Goal: Information Seeking & Learning: Learn about a topic

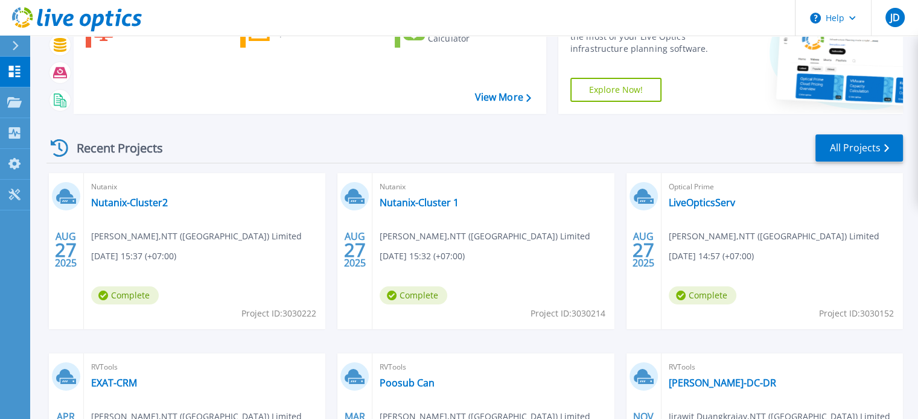
scroll to position [68, 0]
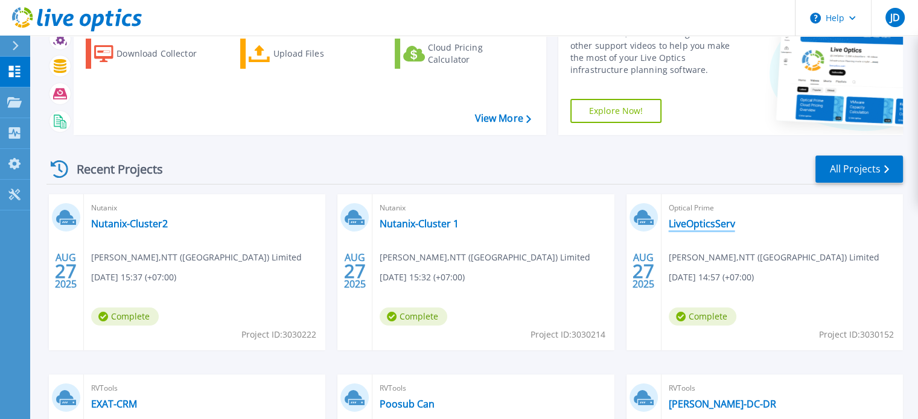
click at [712, 223] on link "LiveOpticsServ" at bounding box center [702, 224] width 66 height 12
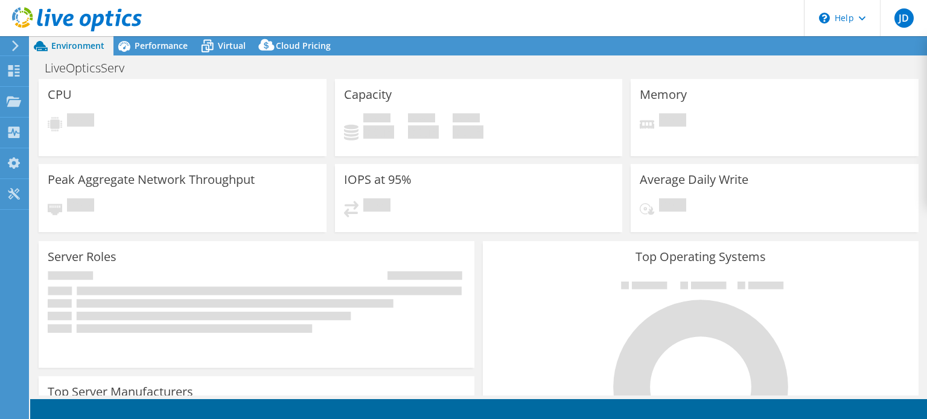
select select "[GEOGRAPHIC_DATA]"
select select "THB"
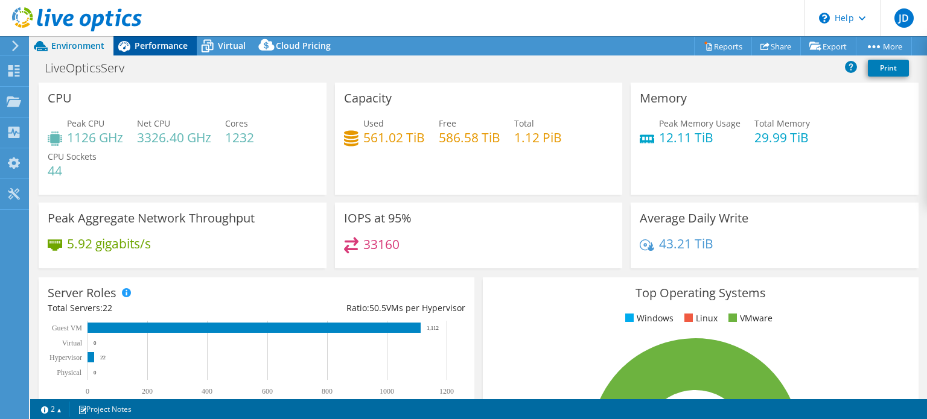
click at [177, 45] on span "Performance" at bounding box center [161, 45] width 53 height 11
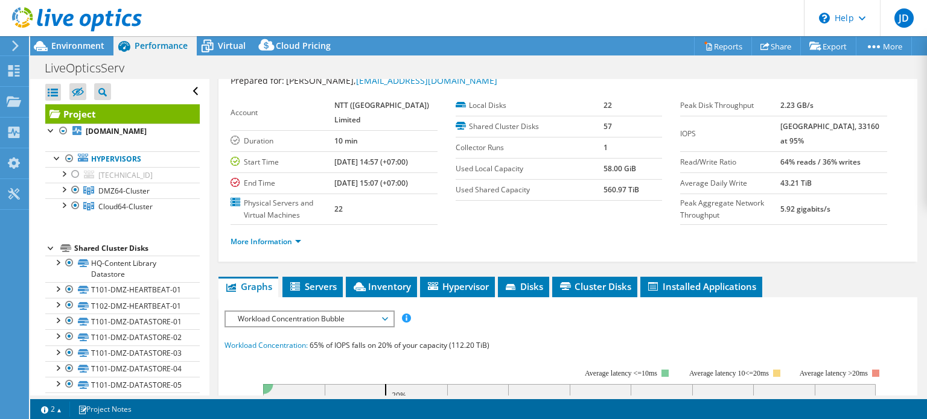
scroll to position [60, 0]
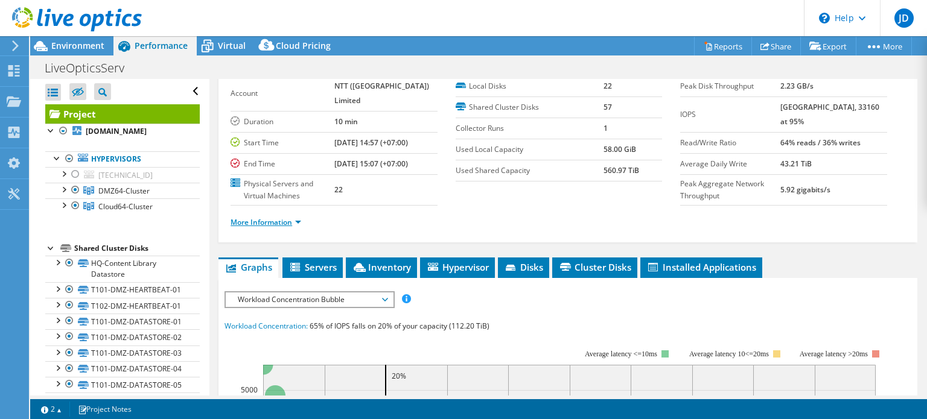
click at [290, 228] on link "More Information" at bounding box center [266, 222] width 71 height 10
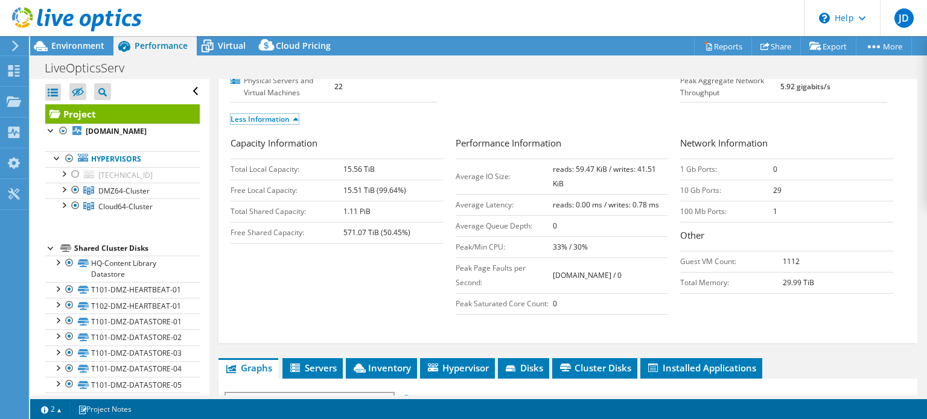
scroll to position [181, 0]
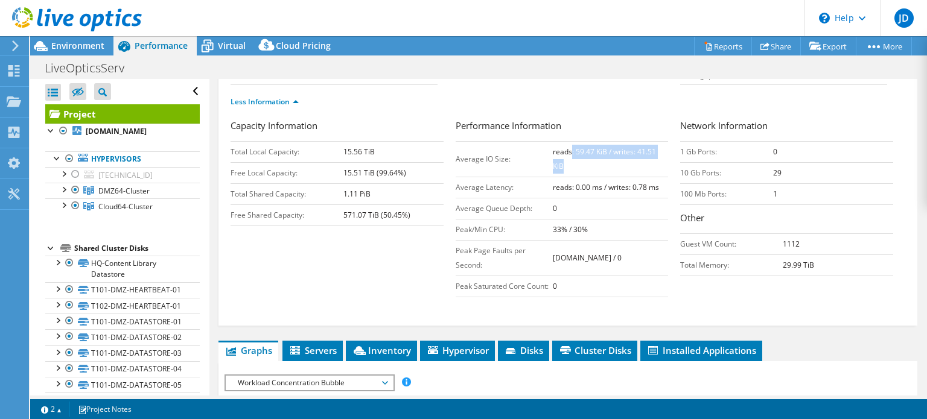
drag, startPoint x: 567, startPoint y: 166, endPoint x: 614, endPoint y: 186, distance: 50.6
click at [614, 177] on td "reads: 59.47 KiB / writes: 41.51 KiB" at bounding box center [610, 159] width 115 height 36
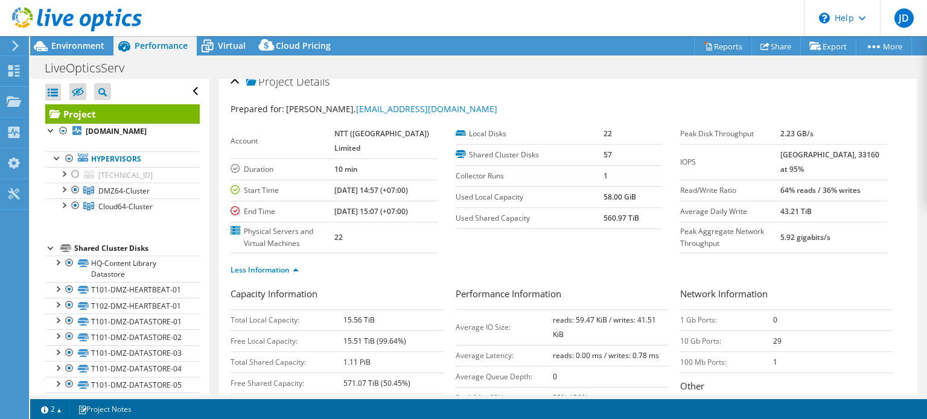
scroll to position [0, 0]
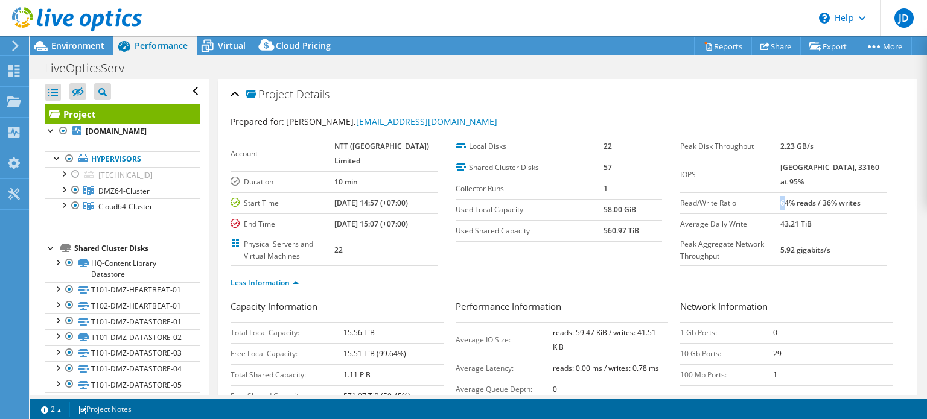
drag, startPoint x: 792, startPoint y: 194, endPoint x: 798, endPoint y: 197, distance: 7.6
click at [798, 197] on td "64% reads / 36% writes" at bounding box center [833, 203] width 107 height 21
click at [799, 199] on b "64% reads / 36% writes" at bounding box center [820, 203] width 80 height 10
drag, startPoint x: 768, startPoint y: 222, endPoint x: 826, endPoint y: 222, distance: 58.5
click at [826, 222] on tr "Average Daily Write 43.21 TiB" at bounding box center [783, 224] width 207 height 21
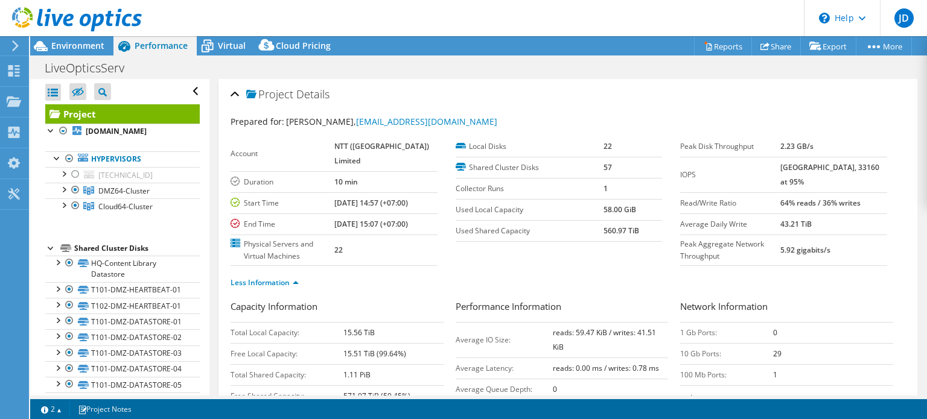
click at [833, 222] on td "43.21 TiB" at bounding box center [833, 224] width 107 height 21
drag, startPoint x: 766, startPoint y: 219, endPoint x: 830, endPoint y: 220, distance: 63.4
click at [830, 220] on tr "Average Daily Write 43.21 TiB" at bounding box center [783, 224] width 207 height 21
click at [846, 221] on td "43.21 TiB" at bounding box center [833, 224] width 107 height 21
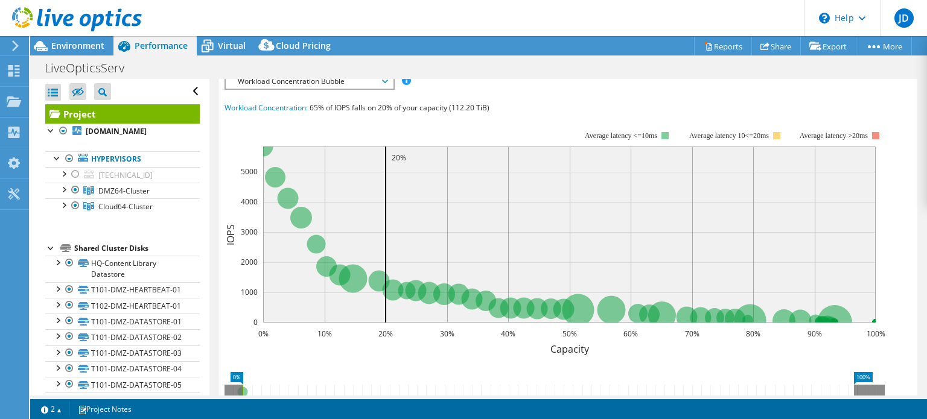
scroll to position [362, 0]
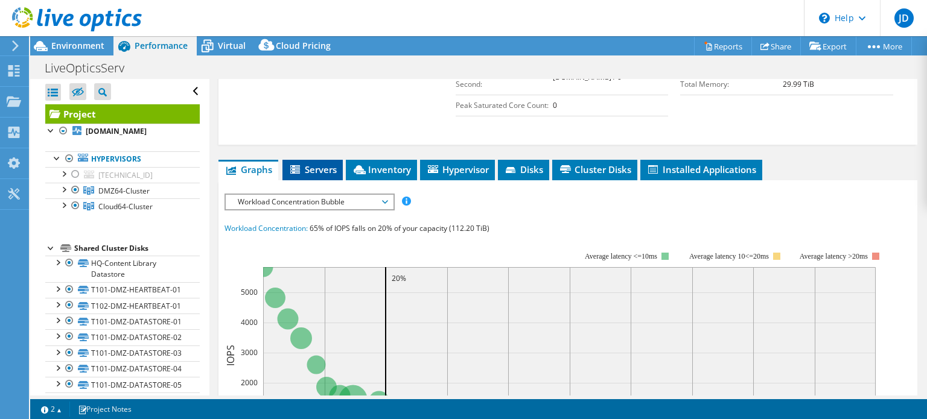
click at [321, 180] on li "Servers" at bounding box center [312, 170] width 60 height 21
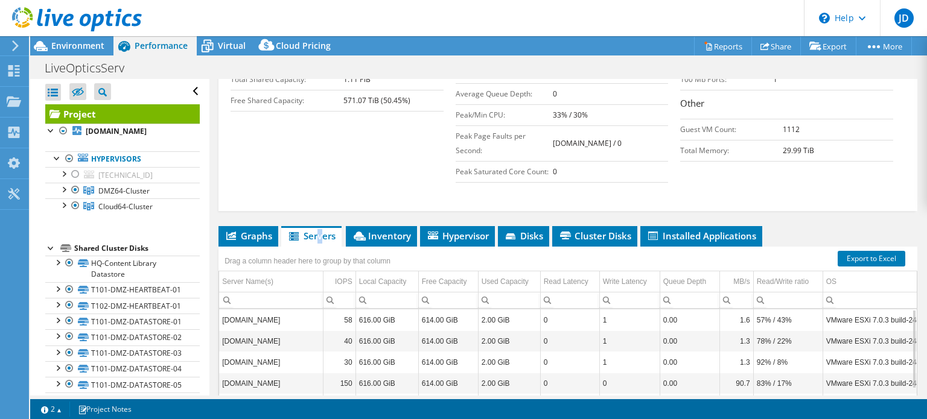
scroll to position [340, 0]
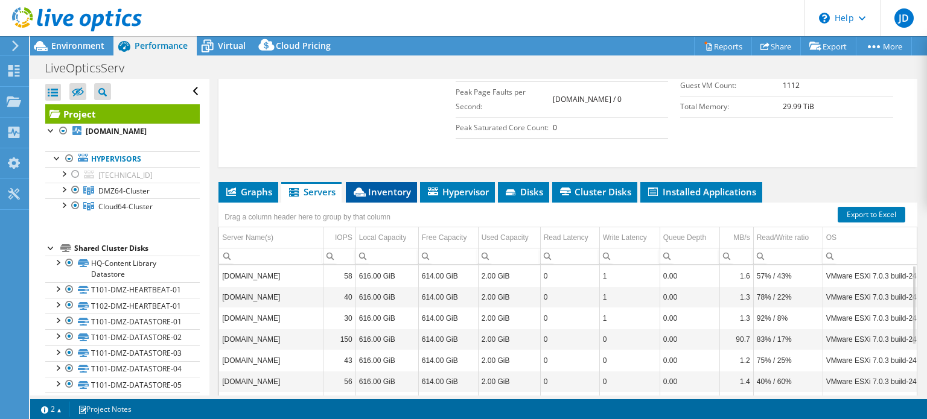
click at [389, 198] on span "Inventory" at bounding box center [381, 192] width 59 height 12
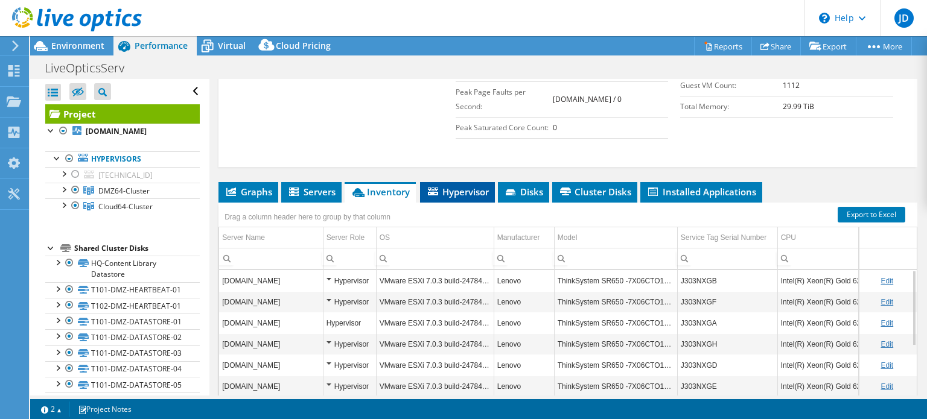
click at [453, 198] on span "Hypervisor" at bounding box center [457, 192] width 63 height 12
